Goal: Task Accomplishment & Management: Complete application form

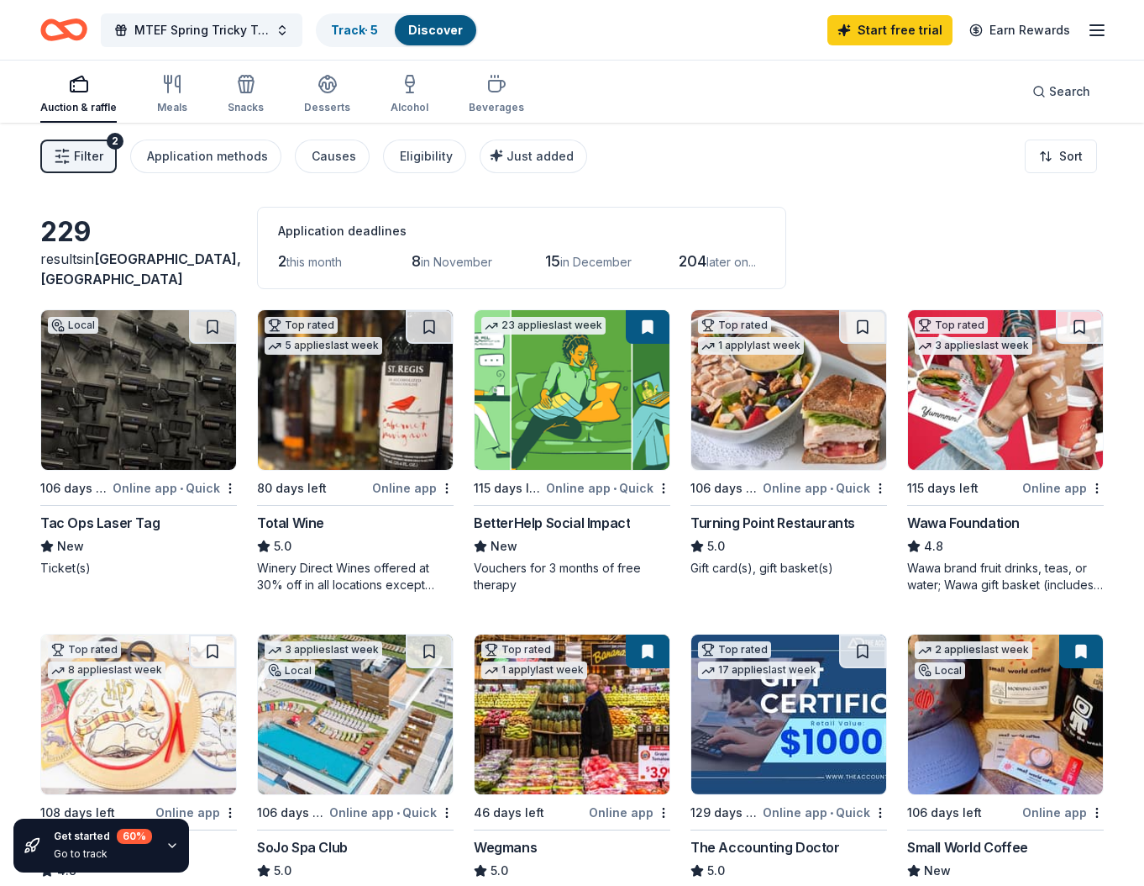
click at [1021, 428] on img at bounding box center [1005, 390] width 195 height 160
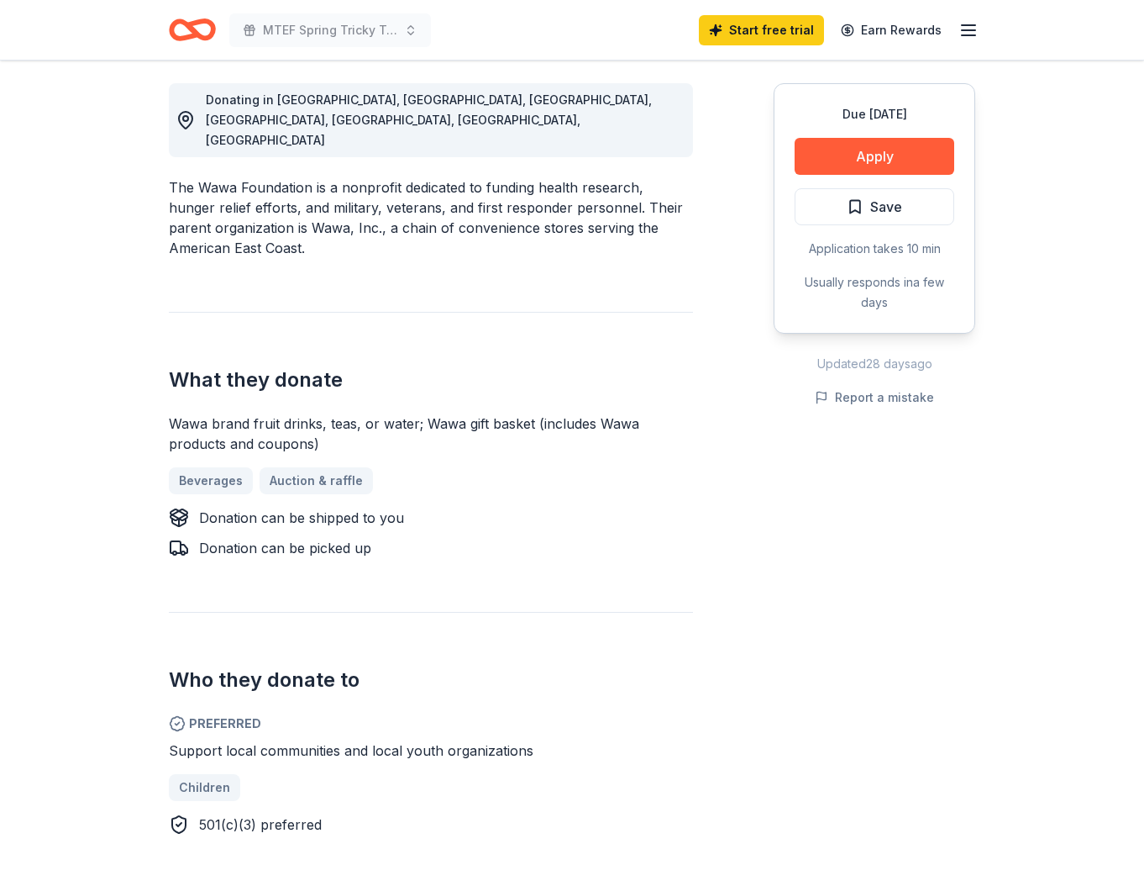
scroll to position [471, 0]
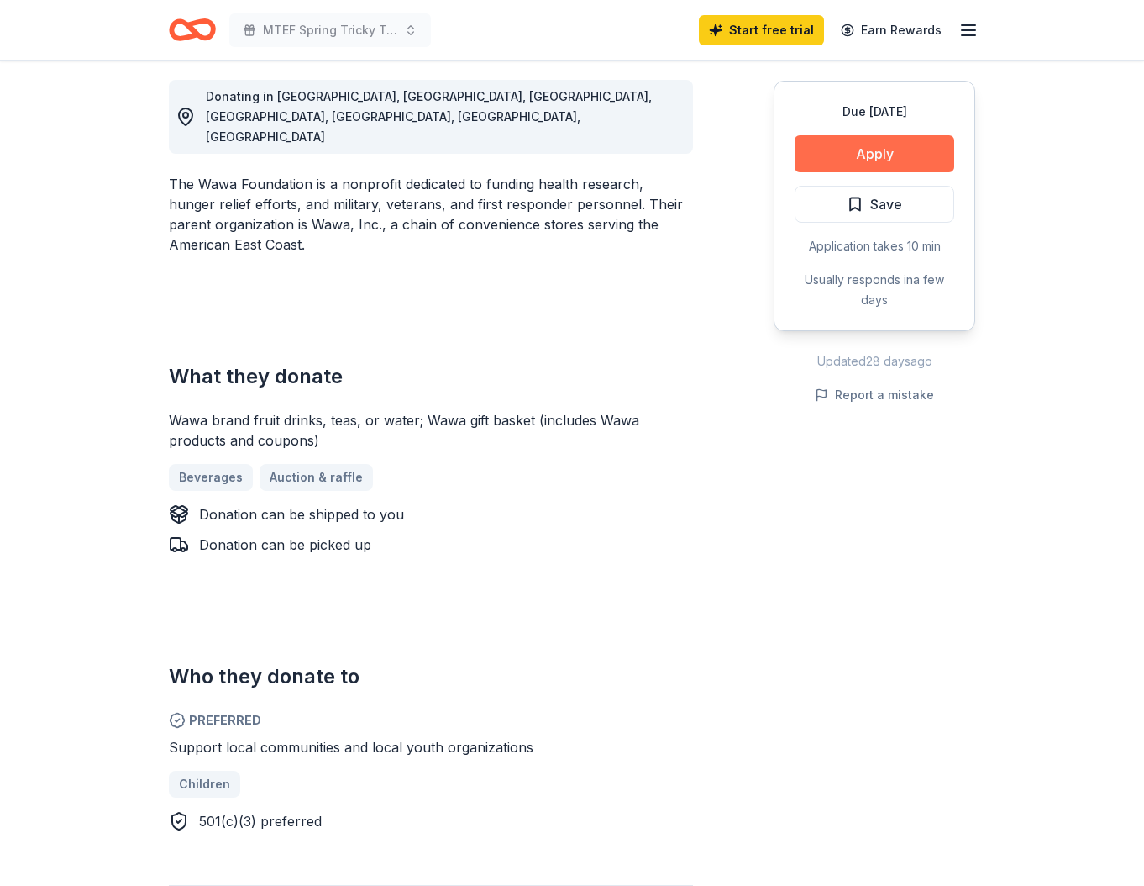
click at [870, 148] on button "Apply" at bounding box center [875, 153] width 160 height 37
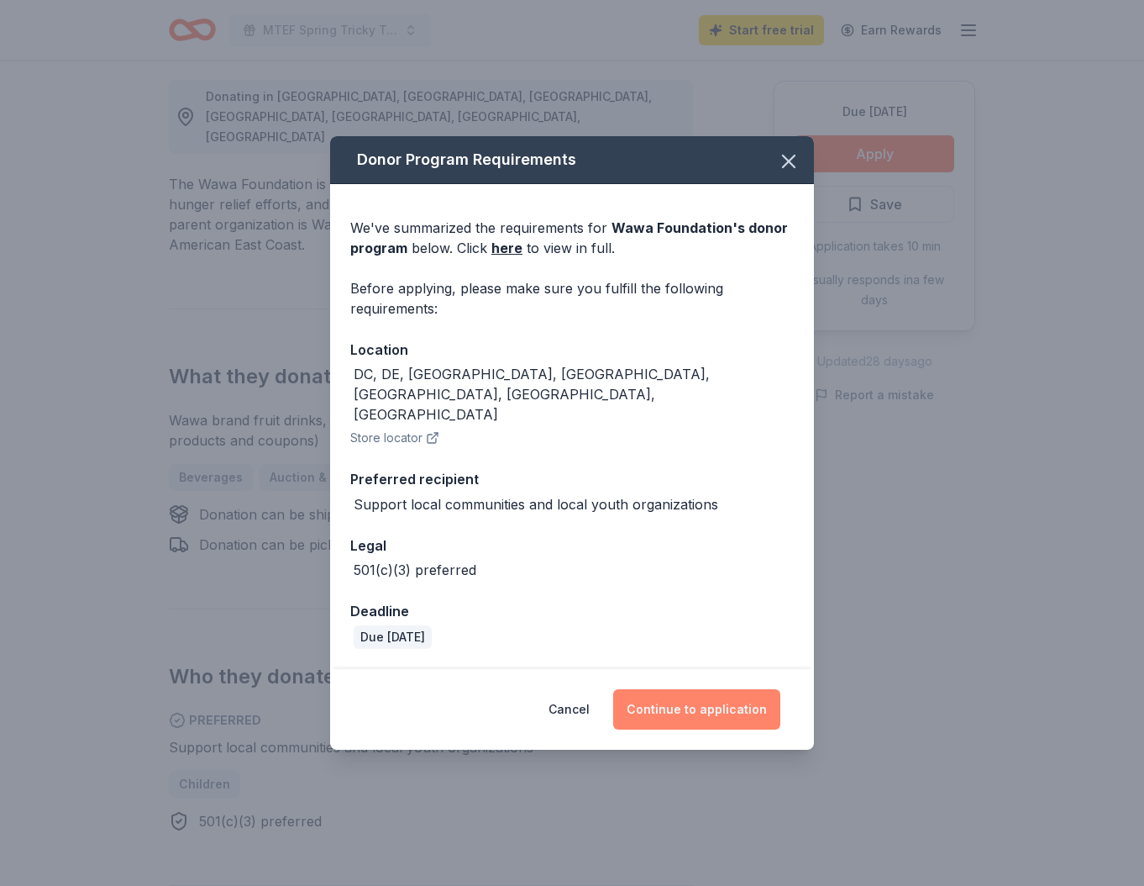
click at [692, 694] on button "Continue to application" at bounding box center [696, 709] width 167 height 40
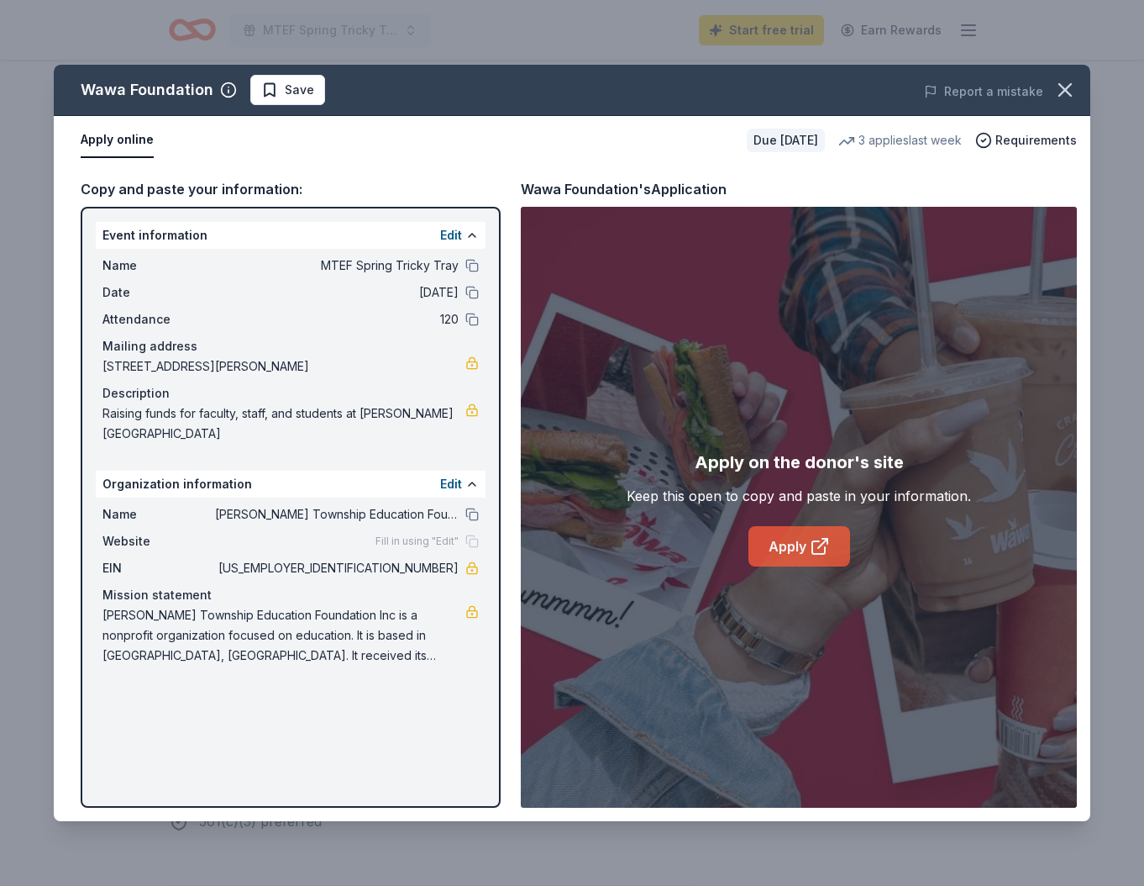
click at [781, 546] on link "Apply" at bounding box center [800, 546] width 102 height 40
